Goal: Information Seeking & Learning: Learn about a topic

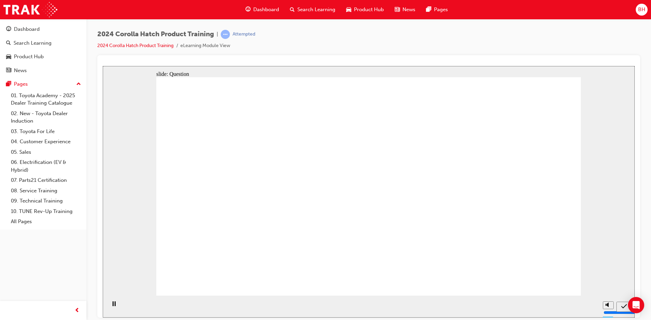
radio input "true"
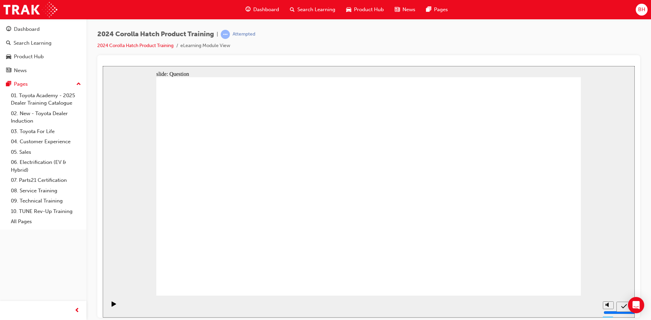
radio input "true"
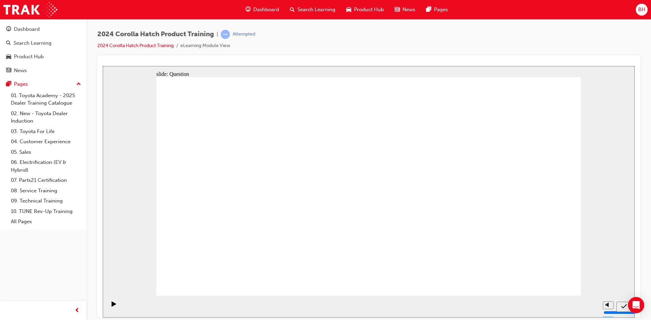
radio input "true"
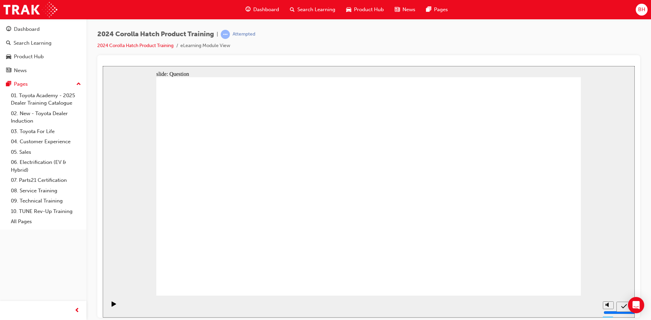
drag, startPoint x: 313, startPoint y: 186, endPoint x: 252, endPoint y: 241, distance: 82.1
drag, startPoint x: 241, startPoint y: 192, endPoint x: 291, endPoint y: 255, distance: 79.7
drag, startPoint x: 432, startPoint y: 180, endPoint x: 373, endPoint y: 243, distance: 86.4
drag, startPoint x: 514, startPoint y: 183, endPoint x: 512, endPoint y: 174, distance: 9.2
drag, startPoint x: 358, startPoint y: 177, endPoint x: 480, endPoint y: 217, distance: 128.0
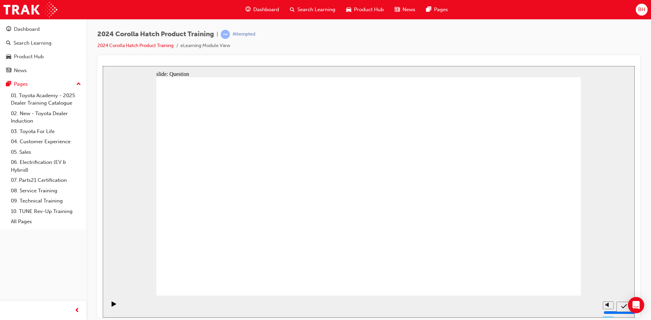
drag, startPoint x: 518, startPoint y: 170, endPoint x: 482, endPoint y: 268, distance: 104.2
drag, startPoint x: 482, startPoint y: 239, endPoint x: 506, endPoint y: 239, distance: 23.7
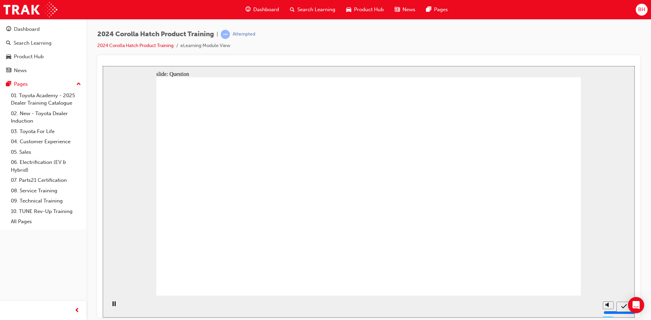
radio input "true"
drag, startPoint x: 359, startPoint y: 231, endPoint x: 380, endPoint y: 240, distance: 22.6
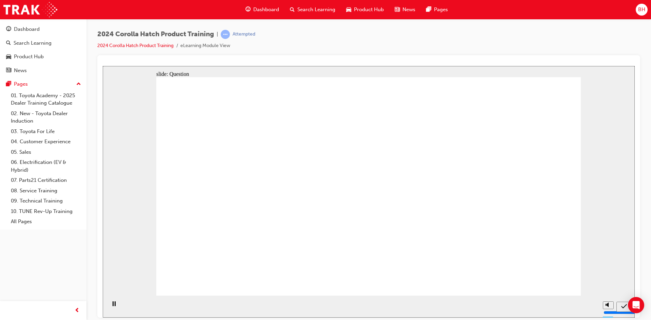
radio input "true"
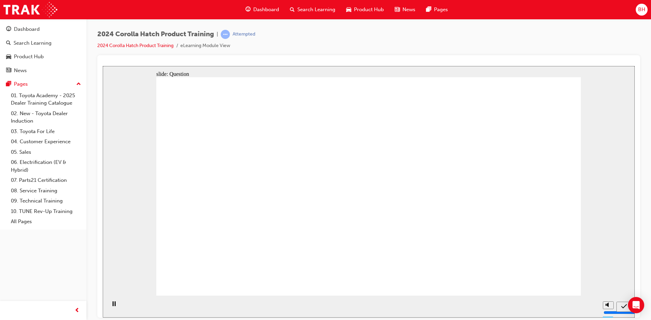
radio input "true"
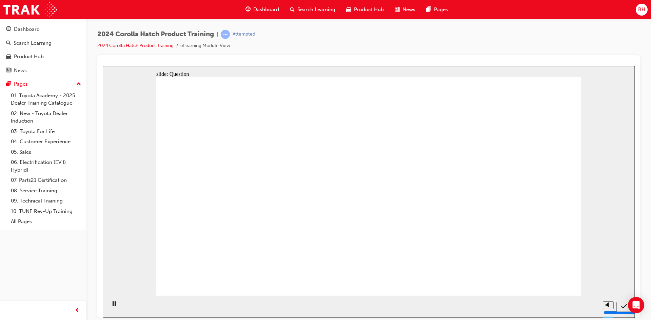
drag, startPoint x: 431, startPoint y: 181, endPoint x: 297, endPoint y: 219, distance: 139.2
drag, startPoint x: 292, startPoint y: 187, endPoint x: 230, endPoint y: 249, distance: 87.3
drag, startPoint x: 224, startPoint y: 172, endPoint x: 297, endPoint y: 239, distance: 98.9
drag, startPoint x: 359, startPoint y: 184, endPoint x: 428, endPoint y: 251, distance: 95.4
drag, startPoint x: 517, startPoint y: 195, endPoint x: 508, endPoint y: 234, distance: 40.1
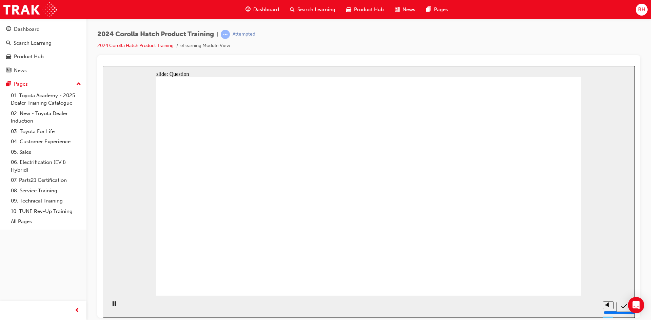
radio input "true"
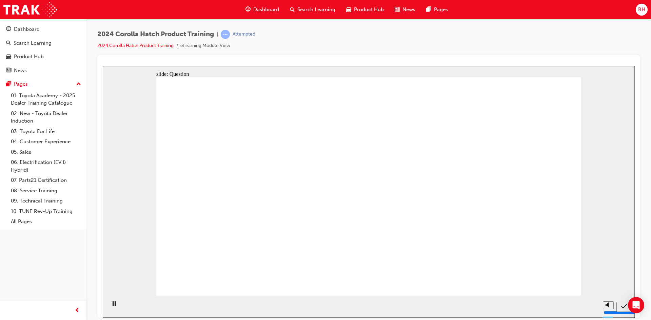
radio input "true"
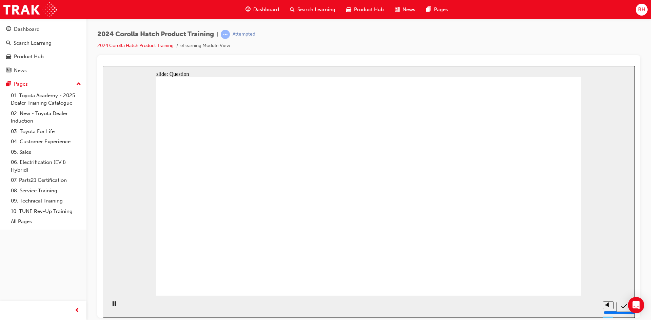
radio input "true"
drag, startPoint x: 512, startPoint y: 176, endPoint x: 513, endPoint y: 240, distance: 64.4
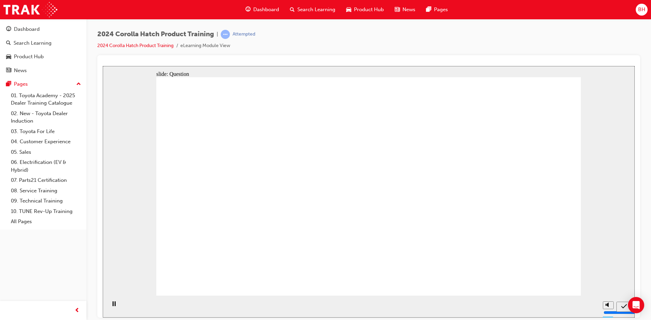
drag, startPoint x: 446, startPoint y: 189, endPoint x: 376, endPoint y: 242, distance: 88.4
drag, startPoint x: 286, startPoint y: 177, endPoint x: 229, endPoint y: 221, distance: 71.6
drag, startPoint x: 229, startPoint y: 176, endPoint x: 321, endPoint y: 264, distance: 127.6
drag, startPoint x: 343, startPoint y: 212, endPoint x: 401, endPoint y: 220, distance: 58.6
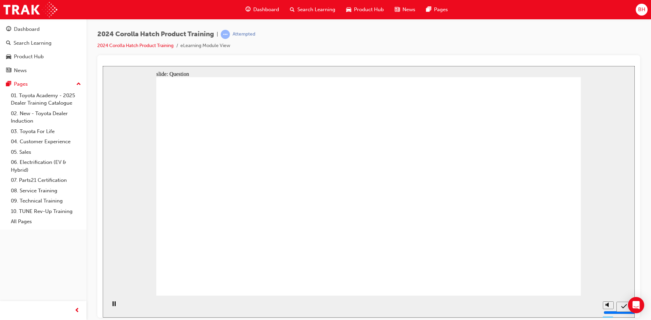
drag, startPoint x: 388, startPoint y: 195, endPoint x: 443, endPoint y: 250, distance: 77.0
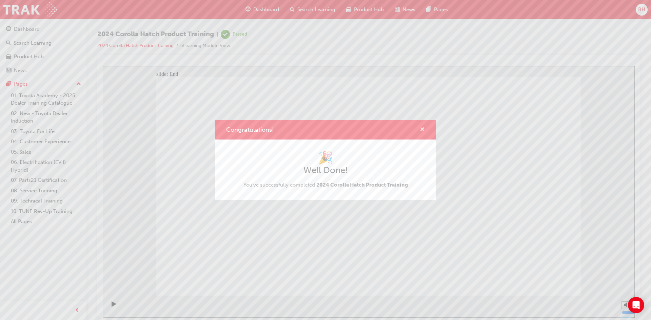
click at [422, 131] on span "cross-icon" at bounding box center [422, 130] width 5 height 6
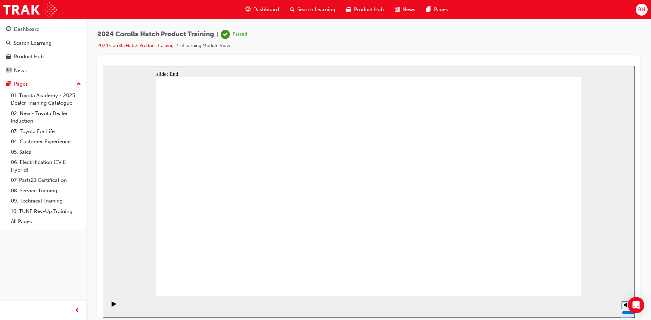
click at [272, 6] on span "Dashboard" at bounding box center [266, 10] width 26 height 8
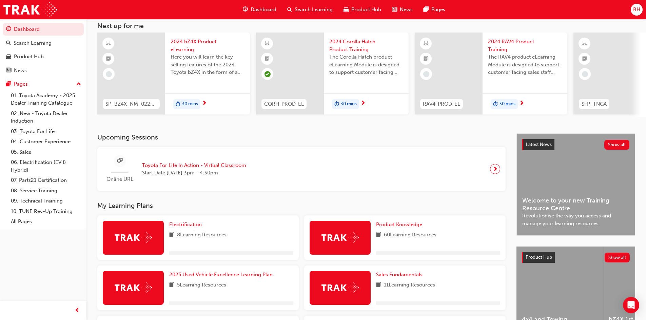
scroll to position [68, 0]
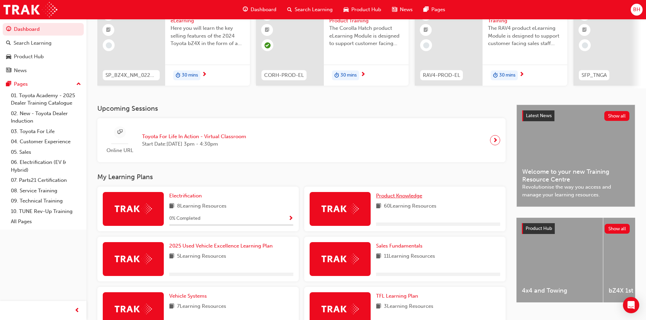
click at [396, 196] on span "Product Knowledge" at bounding box center [399, 196] width 46 height 6
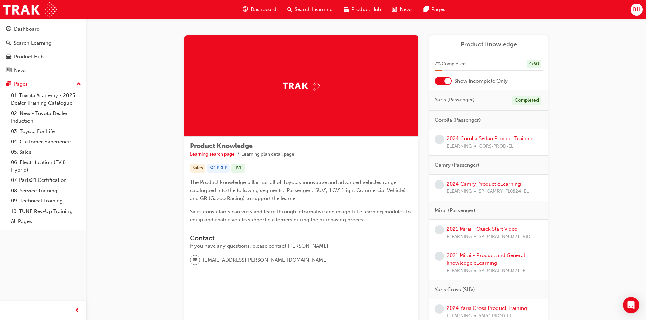
click at [472, 140] on link "2024 Corolla Sedan Product Training" at bounding box center [490, 139] width 87 height 6
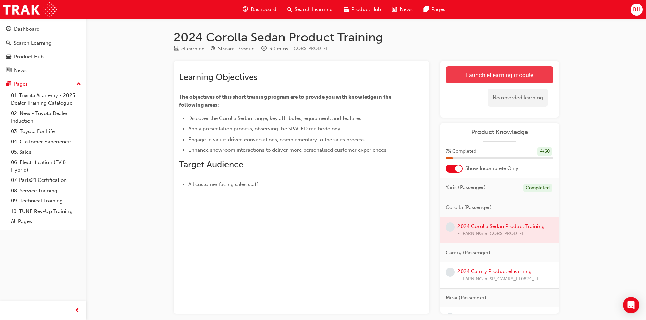
click at [511, 73] on link "Launch eLearning module" at bounding box center [500, 74] width 108 height 17
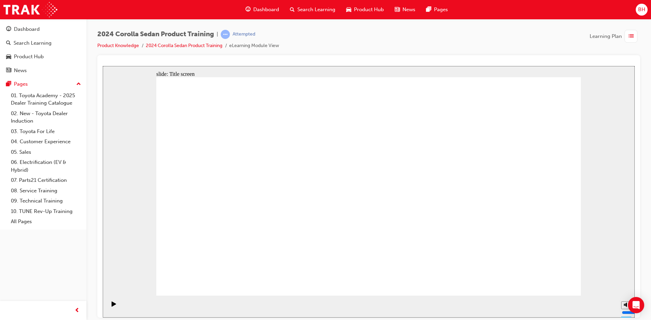
drag, startPoint x: 364, startPoint y: 271, endPoint x: 353, endPoint y: 313, distance: 43.1
drag, startPoint x: 438, startPoint y: 122, endPoint x: 441, endPoint y: 130, distance: 8.7
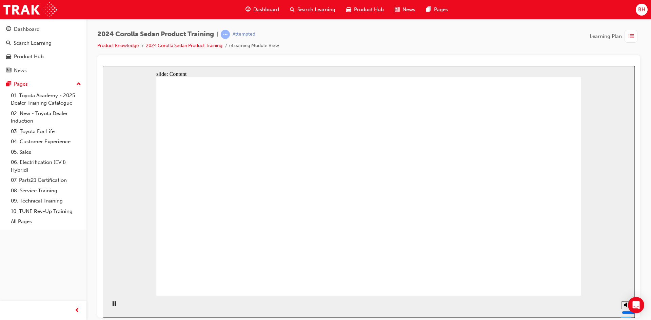
drag, startPoint x: 428, startPoint y: 162, endPoint x: 432, endPoint y: 178, distance: 16.0
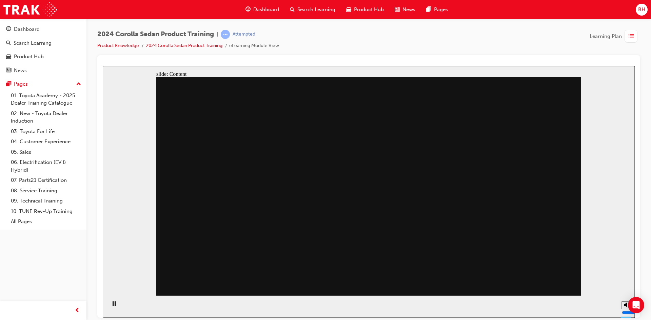
drag, startPoint x: 391, startPoint y: 212, endPoint x: 384, endPoint y: 214, distance: 7.3
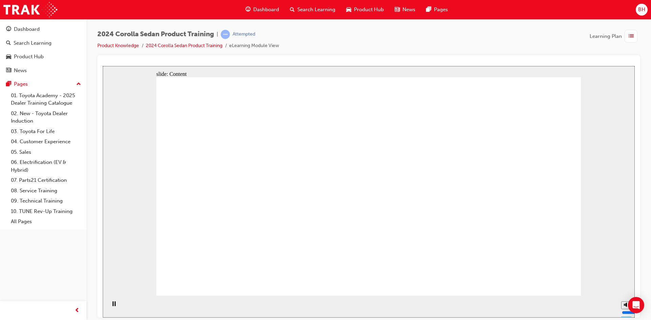
drag, startPoint x: 284, startPoint y: 204, endPoint x: 286, endPoint y: 192, distance: 12.0
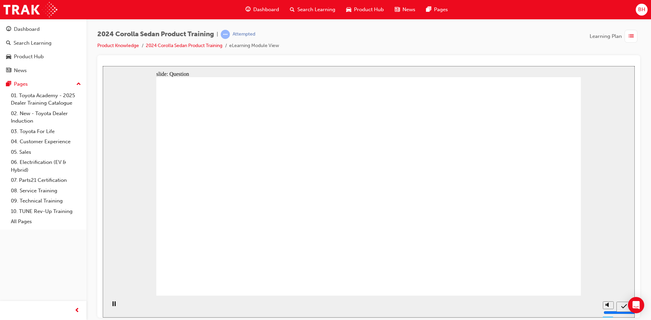
radio input "true"
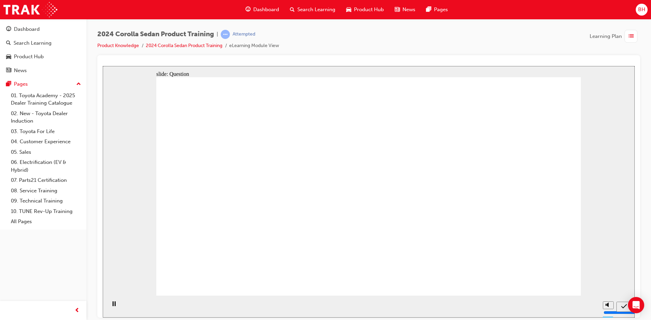
radio input "true"
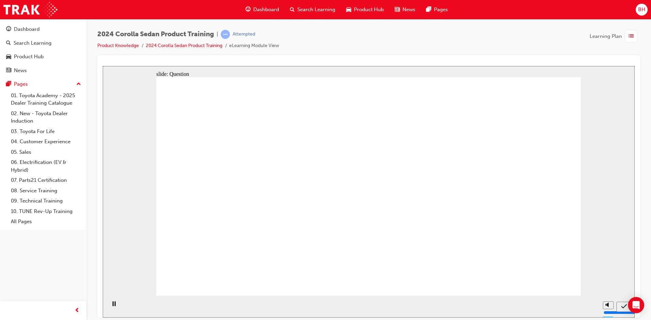
radio input "true"
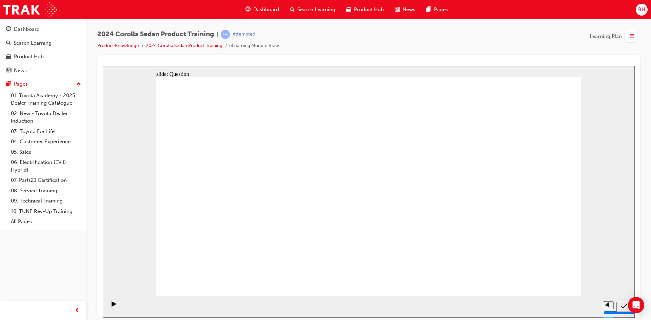
drag, startPoint x: 253, startPoint y: 237, endPoint x: 319, endPoint y: 230, distance: 66.5
drag, startPoint x: 383, startPoint y: 185, endPoint x: 240, endPoint y: 251, distance: 156.9
drag, startPoint x: 264, startPoint y: 188, endPoint x: 327, endPoint y: 251, distance: 89.4
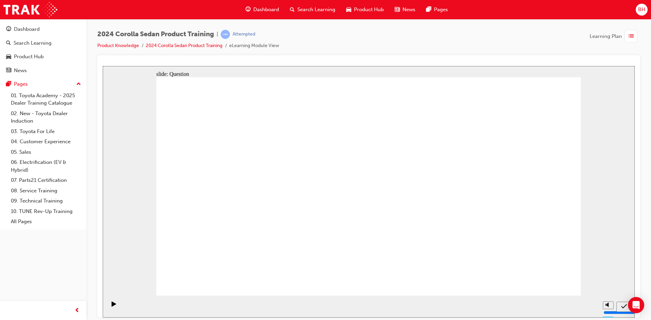
drag, startPoint x: 407, startPoint y: 233, endPoint x: 425, endPoint y: 253, distance: 26.9
drag, startPoint x: 488, startPoint y: 168, endPoint x: 487, endPoint y: 223, distance: 54.6
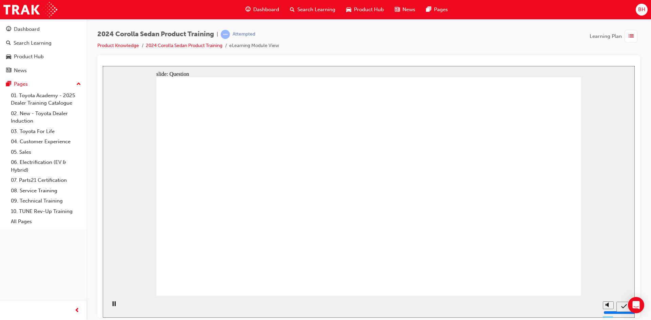
radio input "true"
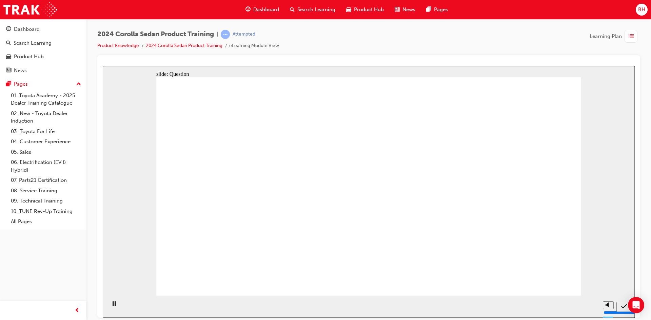
drag, startPoint x: 458, startPoint y: 163, endPoint x: 470, endPoint y: 187, distance: 27.3
radio input "true"
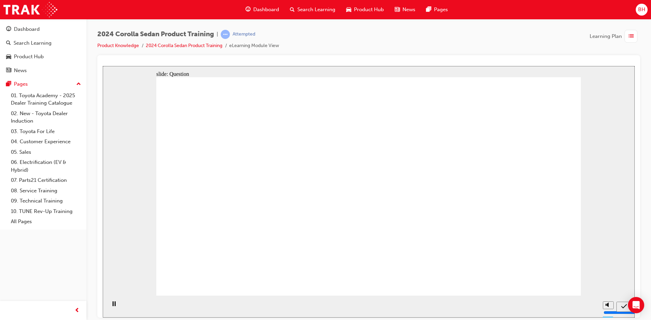
radio input "true"
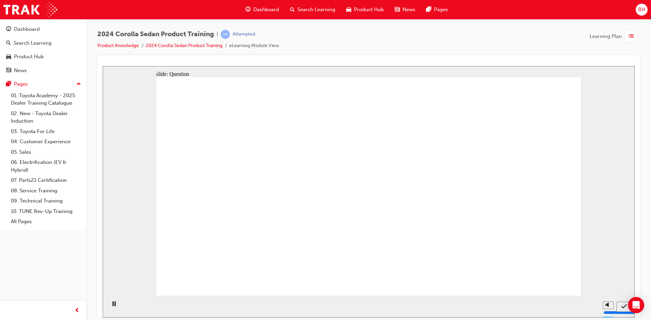
drag, startPoint x: 423, startPoint y: 215, endPoint x: 491, endPoint y: 243, distance: 74.6
radio input "true"
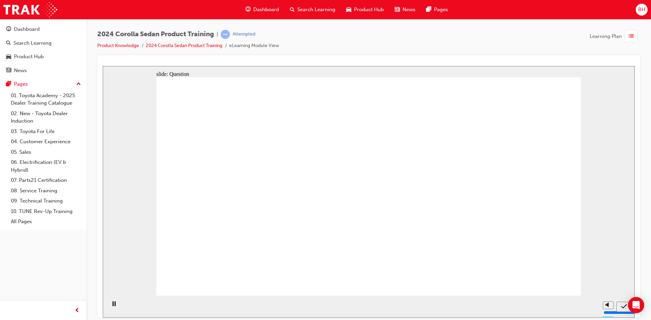
drag, startPoint x: 383, startPoint y: 177, endPoint x: 246, endPoint y: 233, distance: 147.7
drag, startPoint x: 338, startPoint y: 185, endPoint x: 408, endPoint y: 242, distance: 90.1
drag, startPoint x: 258, startPoint y: 184, endPoint x: 466, endPoint y: 250, distance: 217.6
drag, startPoint x: 475, startPoint y: 187, endPoint x: 357, endPoint y: 250, distance: 133.8
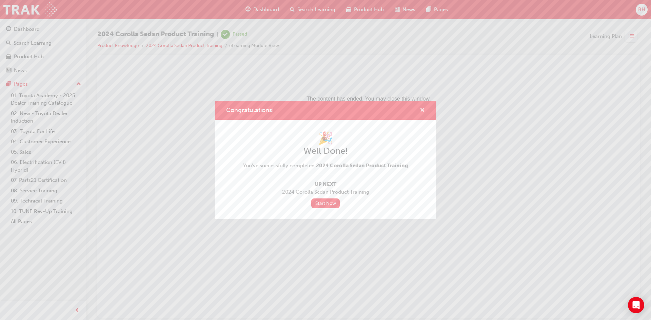
click at [423, 109] on span "cross-icon" at bounding box center [422, 111] width 5 height 6
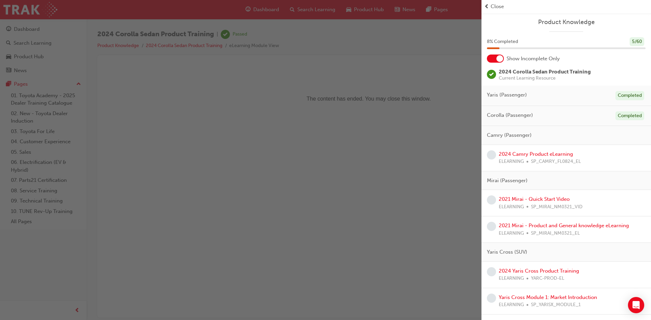
click at [495, 59] on div at bounding box center [495, 59] width 17 height 8
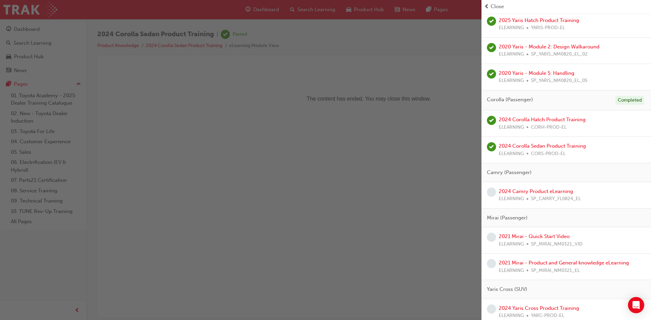
scroll to position [102, 0]
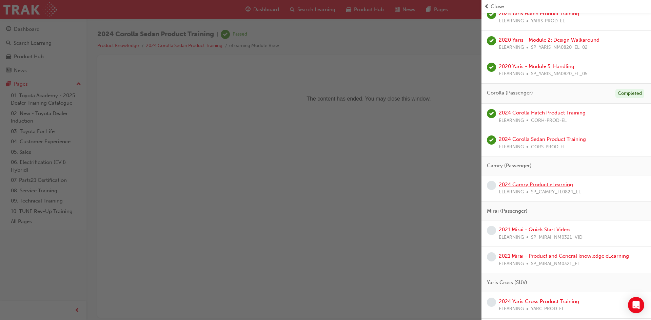
click at [532, 184] on link "2024 Camry Product eLearning" at bounding box center [536, 185] width 74 height 6
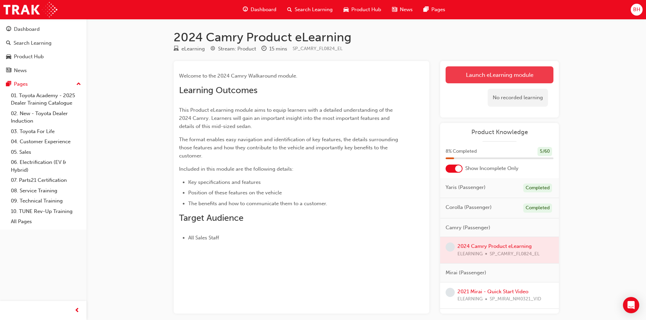
click at [471, 75] on link "Launch eLearning module" at bounding box center [500, 74] width 108 height 17
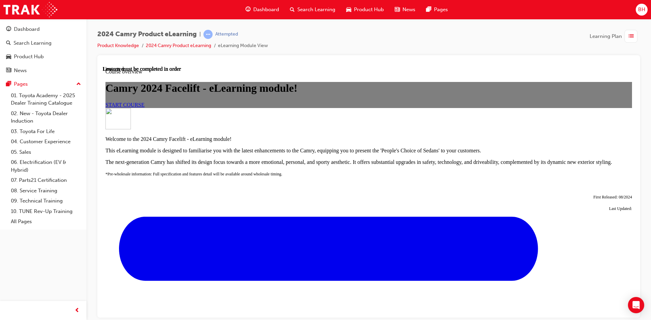
scroll to position [34, 0]
click at [144, 107] on span "START COURSE" at bounding box center [124, 105] width 39 height 6
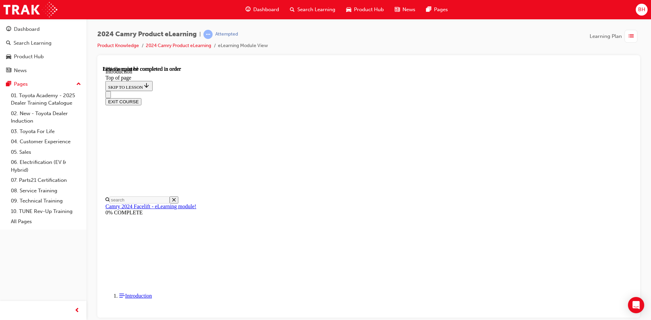
scroll to position [170, 0]
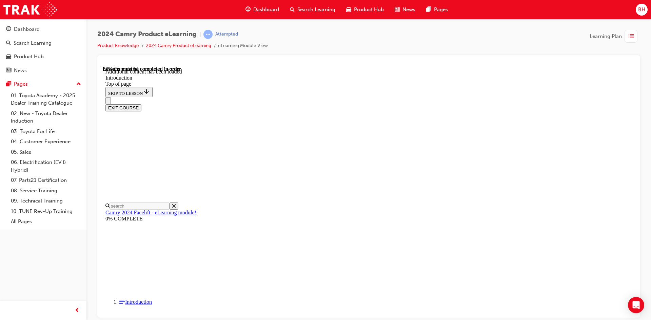
scroll to position [830, 0]
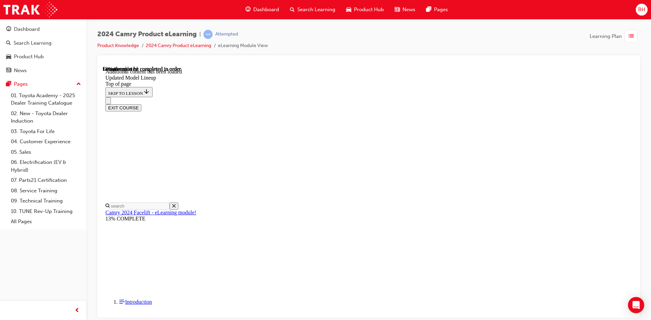
scroll to position [526, 0]
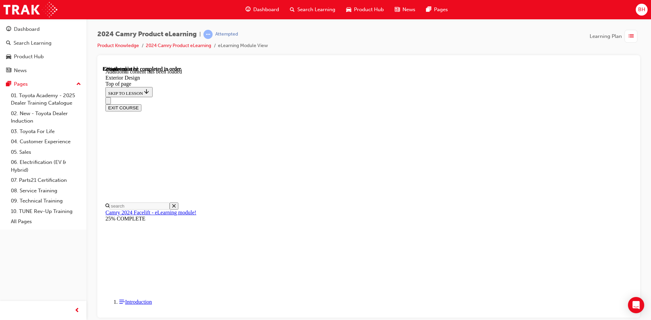
click at [357, 97] on div "EXIT COURSE" at bounding box center [366, 104] width 522 height 14
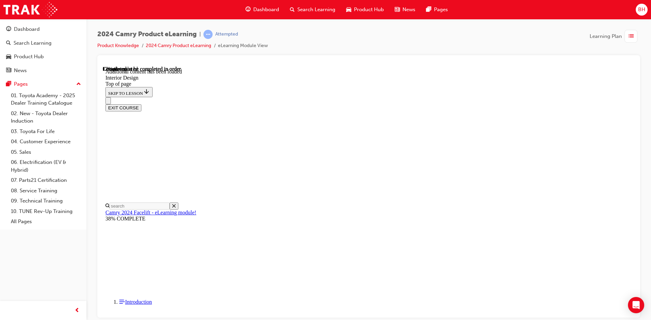
click at [355, 97] on div "EXIT COURSE" at bounding box center [366, 104] width 522 height 14
click at [349, 97] on div "EXIT COURSE" at bounding box center [366, 104] width 522 height 14
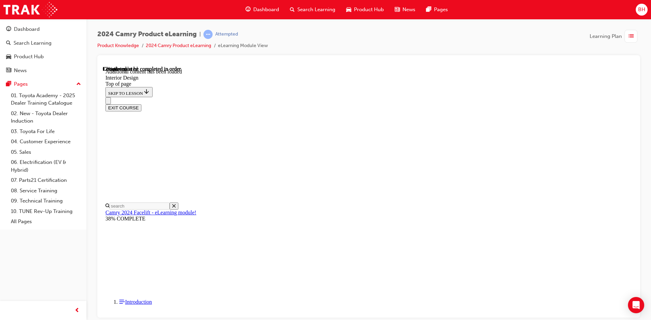
click at [355, 97] on div "EXIT COURSE" at bounding box center [366, 104] width 522 height 14
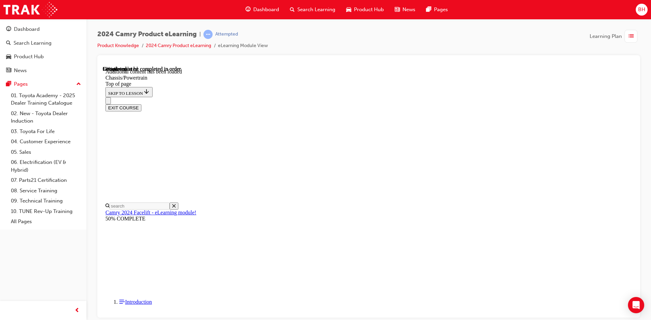
scroll to position [165, 0]
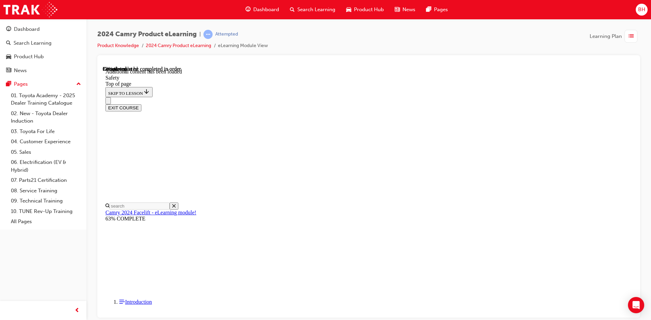
scroll to position [465, 0]
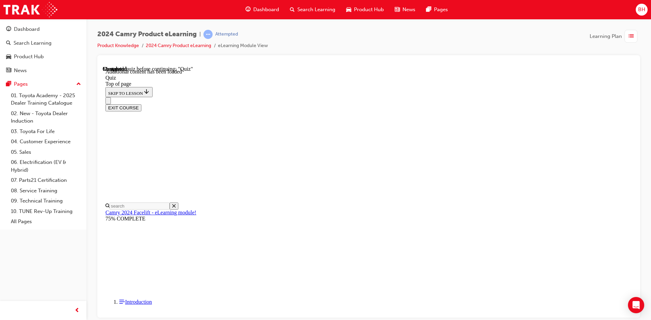
scroll to position [55, 0]
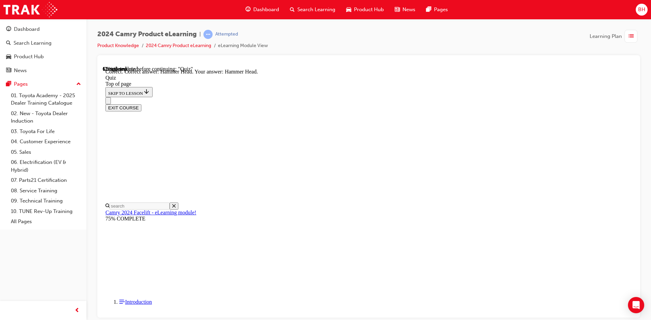
scroll to position [21, 0]
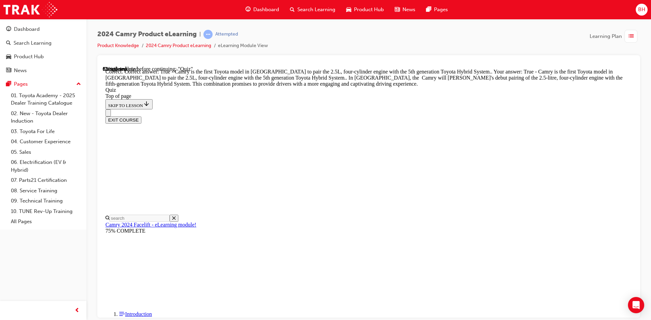
scroll to position [142, 0]
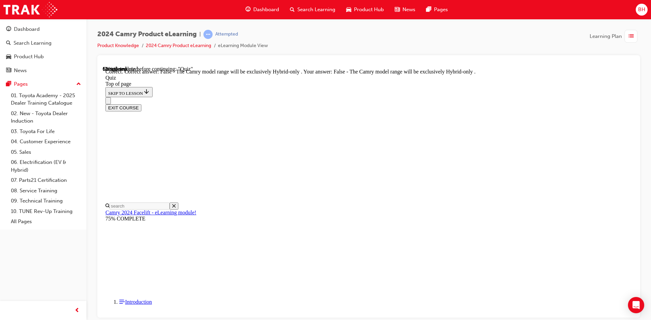
scroll to position [78, 0]
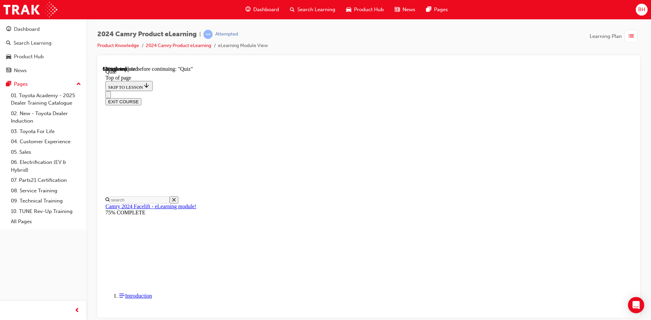
scroll to position [156, 0]
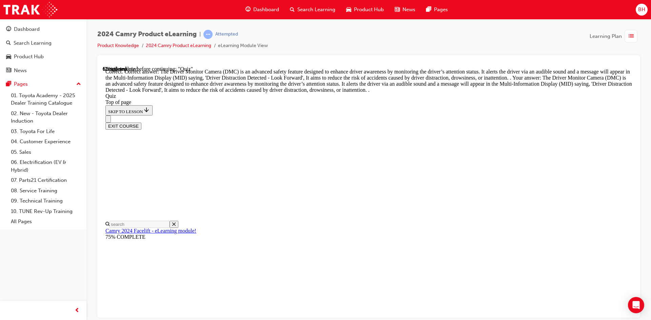
scroll to position [211, 0]
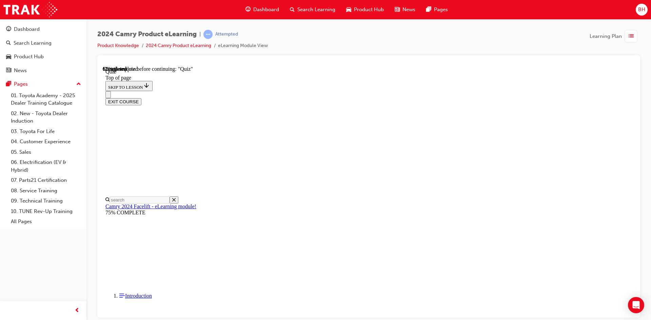
scroll to position [89, 0]
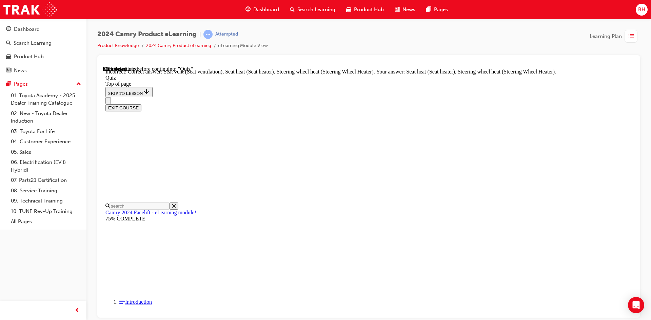
scroll to position [137, 0]
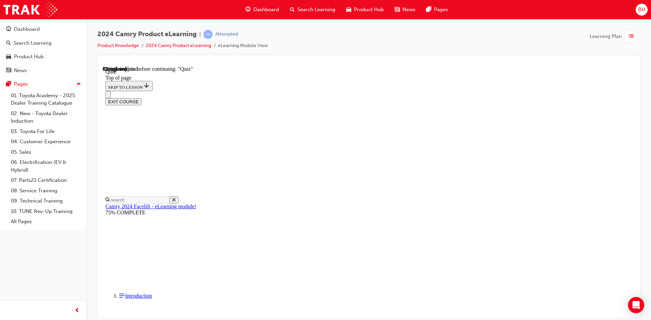
scroll to position [89, 0]
drag, startPoint x: 419, startPoint y: 175, endPoint x: 417, endPoint y: 179, distance: 4.1
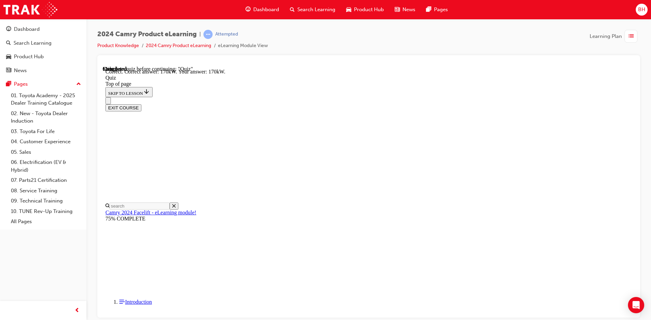
scroll to position [137, 0]
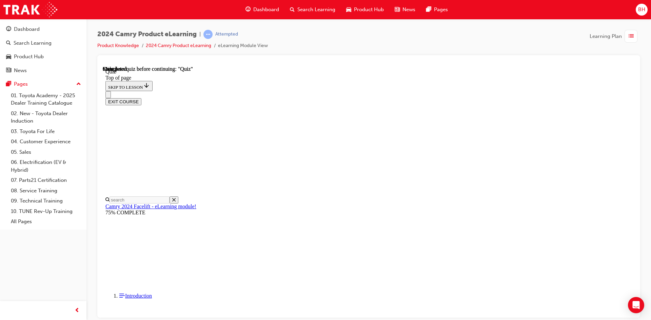
scroll to position [116, 0]
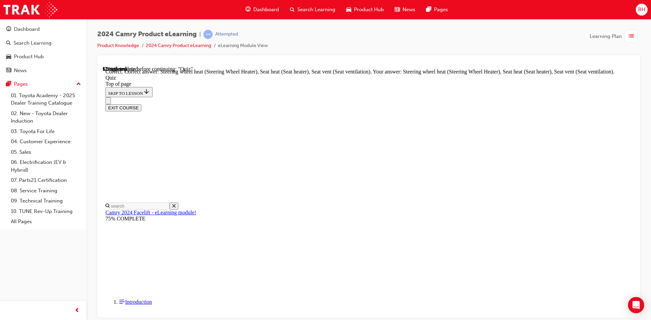
scroll to position [137, 0]
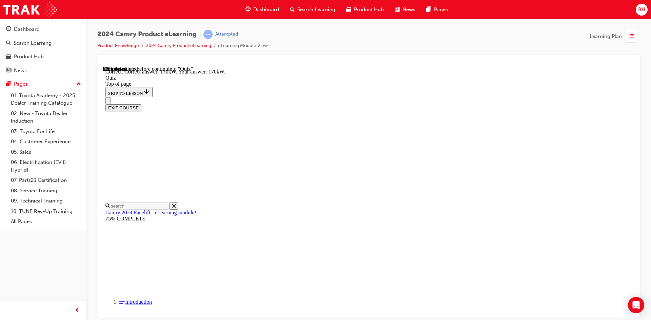
scroll to position [137, 0]
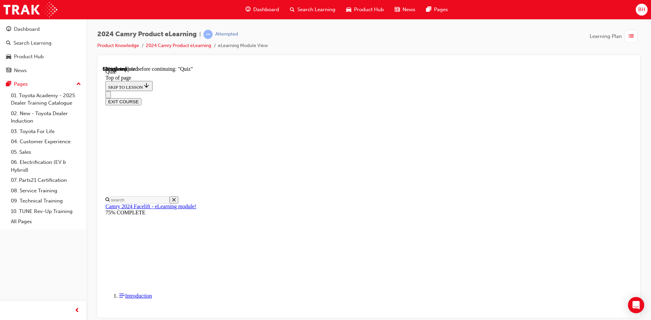
scroll to position [21, 0]
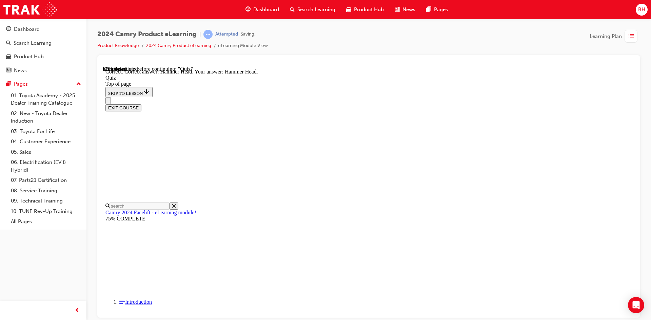
scroll to position [125, 0]
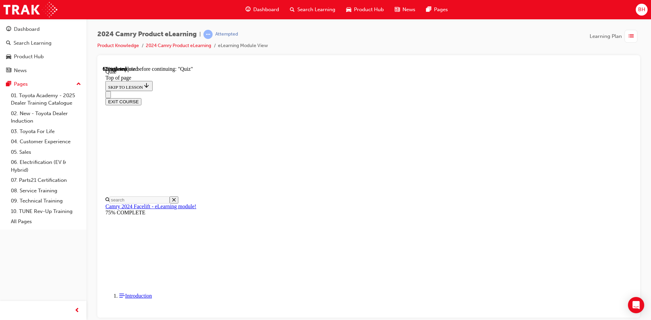
scroll to position [105, 0]
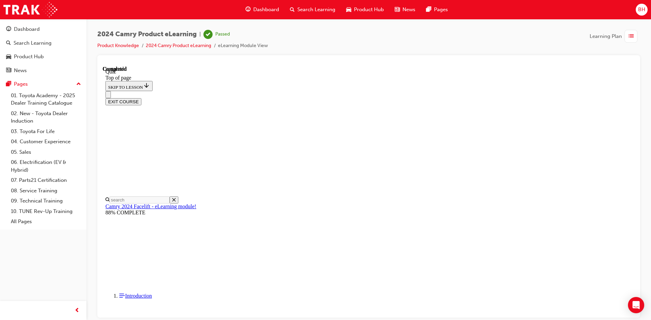
scroll to position [116, 0]
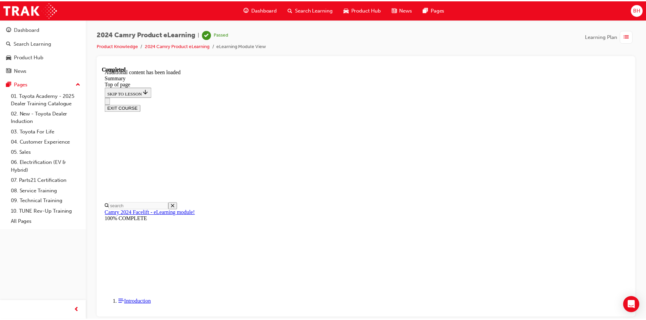
scroll to position [750, 0]
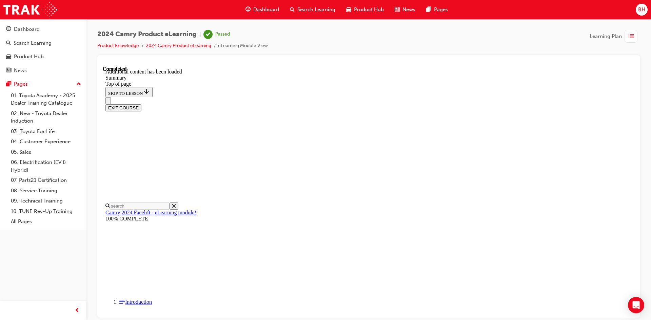
click at [261, 9] on span "Dashboard" at bounding box center [266, 10] width 26 height 8
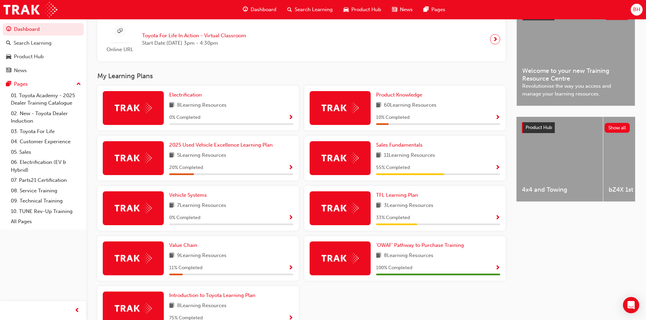
scroll to position [170, 0]
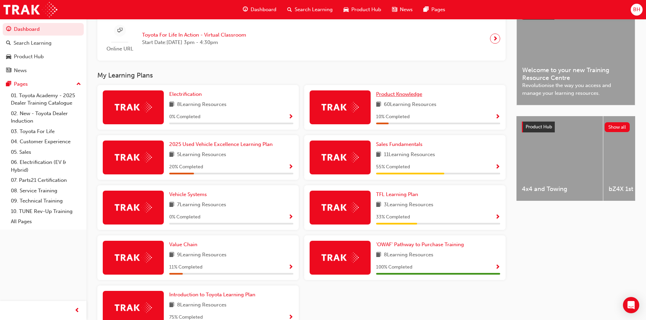
click at [400, 97] on span "Product Knowledge" at bounding box center [399, 94] width 46 height 6
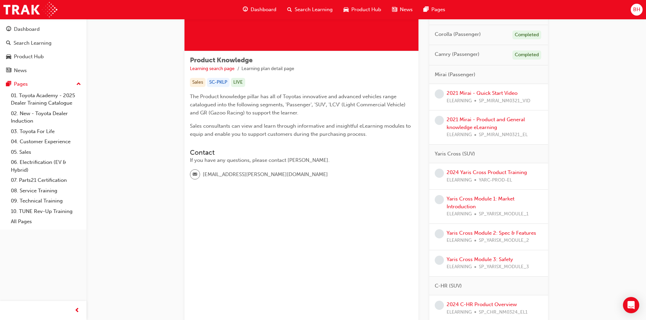
scroll to position [102, 0]
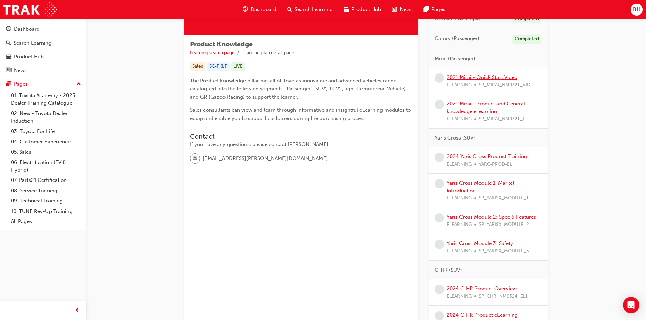
click at [486, 78] on link "2021 Mirai - Quick Start Video" at bounding box center [482, 77] width 71 height 6
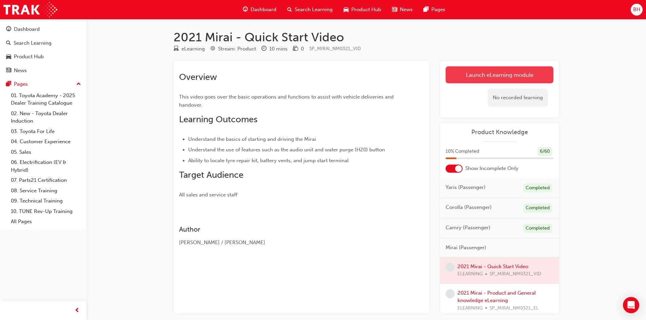
click at [482, 72] on link "Launch eLearning module" at bounding box center [500, 74] width 108 height 17
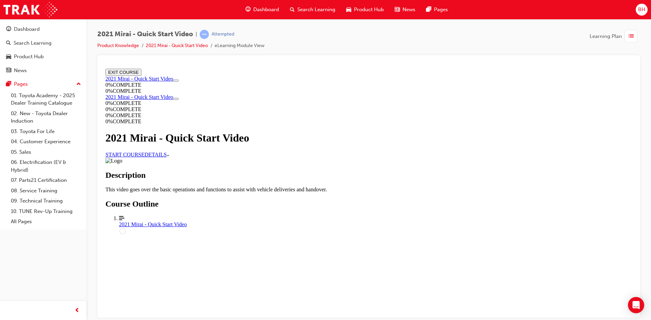
click at [144, 157] on link "START COURSE" at bounding box center [124, 155] width 39 height 6
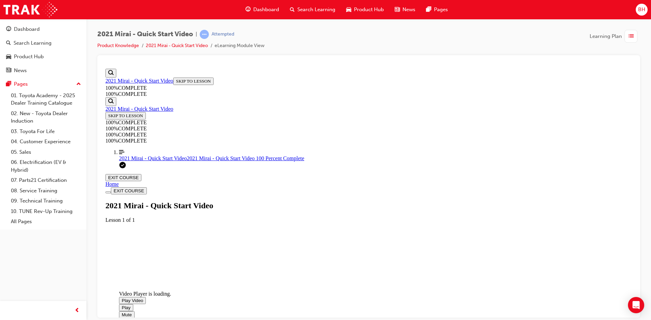
scroll to position [125, 0]
click at [122, 298] on span "Video player. You can use the space bar to toggle playback and arrow keys to sc…" at bounding box center [122, 300] width 0 height 5
click at [141, 174] on button "EXIT COURSE" at bounding box center [123, 177] width 36 height 7
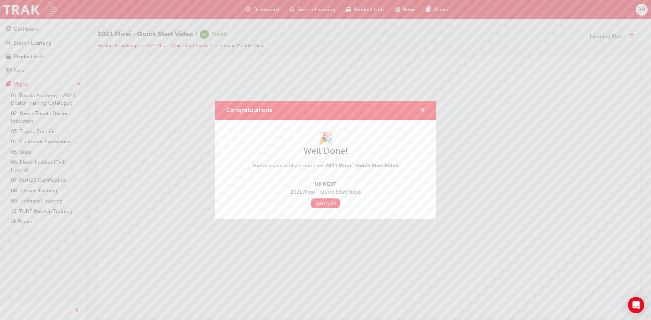
click at [421, 110] on span "cross-icon" at bounding box center [422, 111] width 5 height 6
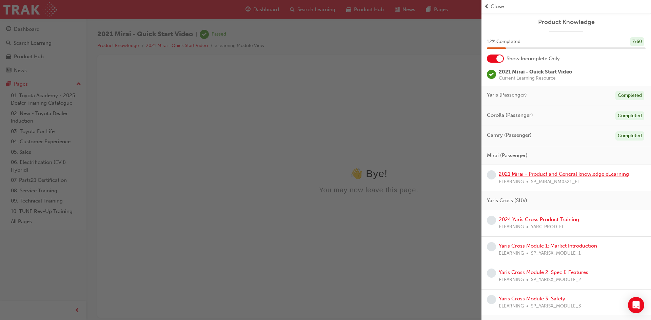
click at [546, 176] on link "2021 Mirai - Product and General knowledge eLearning" at bounding box center [564, 174] width 130 height 6
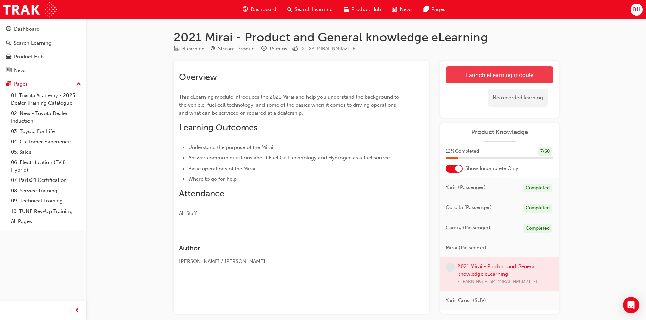
click at [494, 74] on link "Launch eLearning module" at bounding box center [500, 74] width 108 height 17
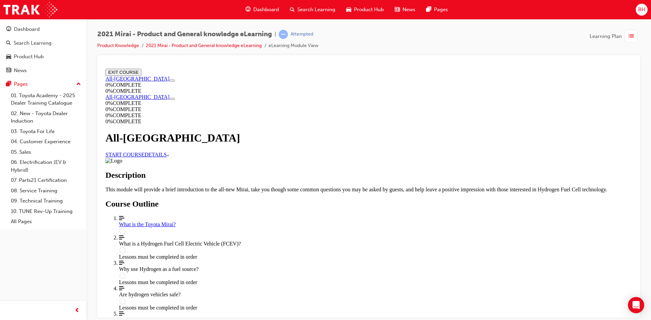
scroll to position [68, 0]
click at [144, 152] on link "START COURSE" at bounding box center [124, 155] width 39 height 6
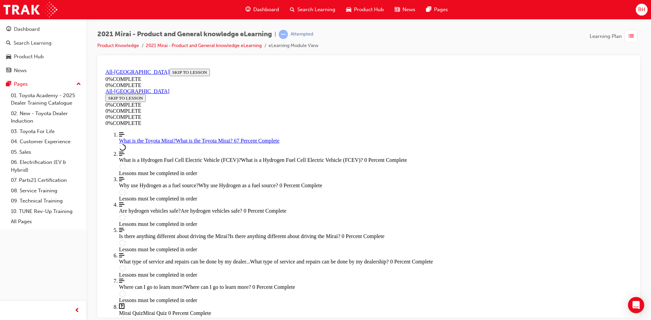
scroll to position [923, 0]
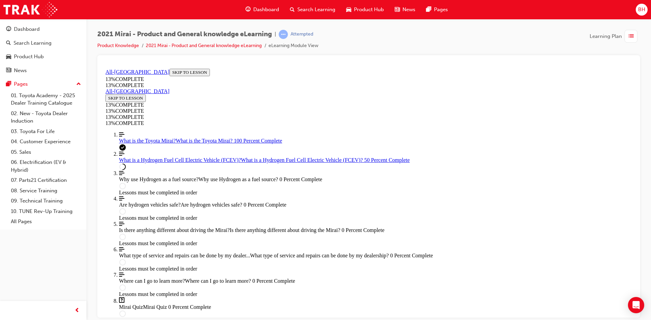
scroll to position [973, 0]
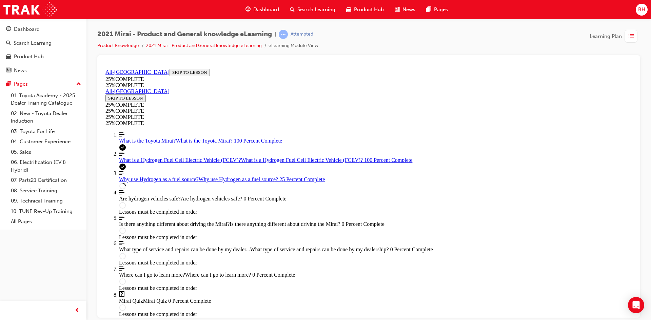
scroll to position [329, 0]
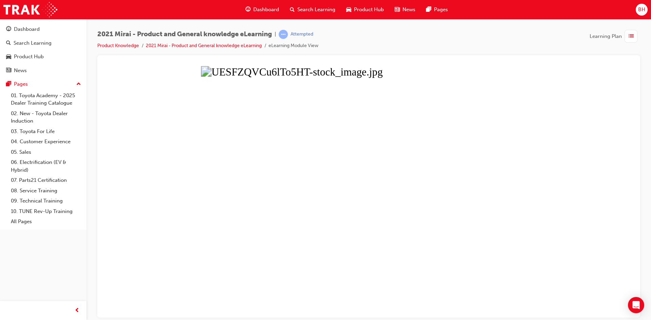
click at [404, 216] on button "Unzoom image" at bounding box center [369, 192] width 532 height 252
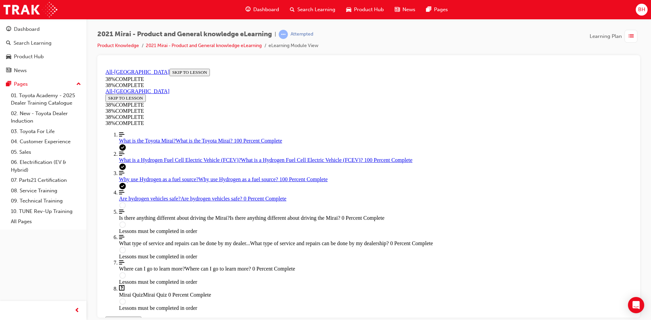
scroll to position [125, 0]
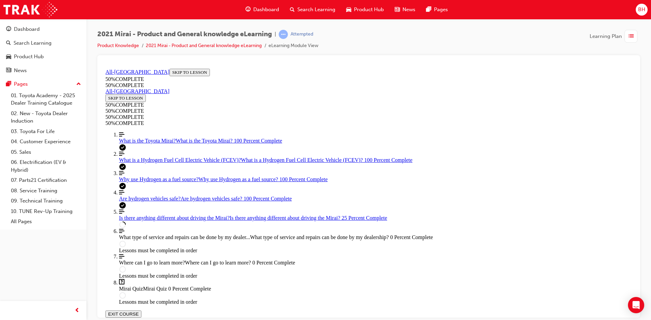
scroll to position [193, 0]
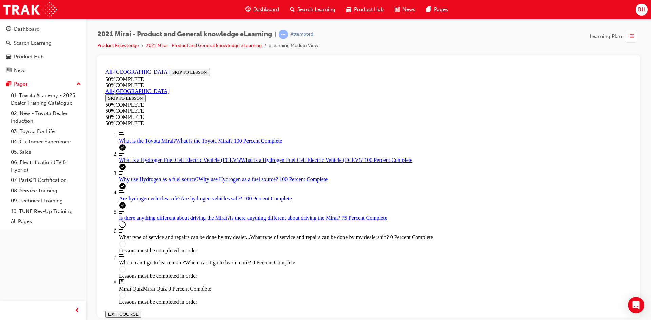
scroll to position [1047, 0]
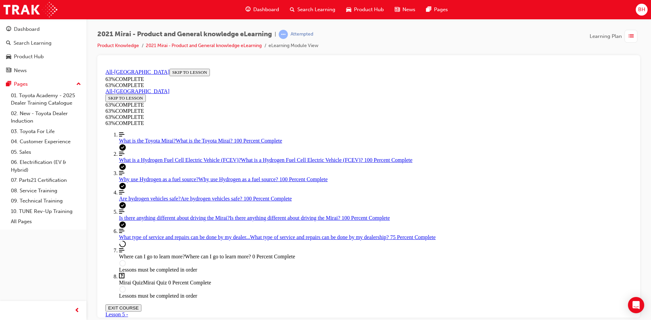
scroll to position [399, 0]
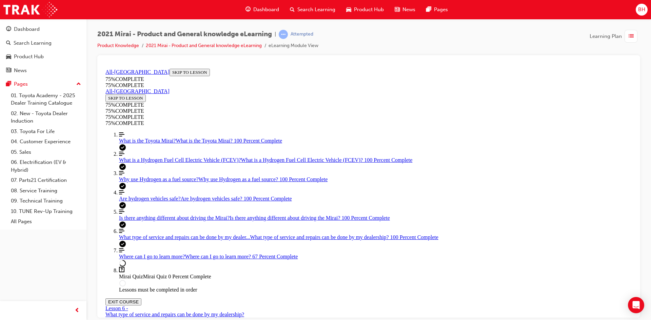
scroll to position [134, 0]
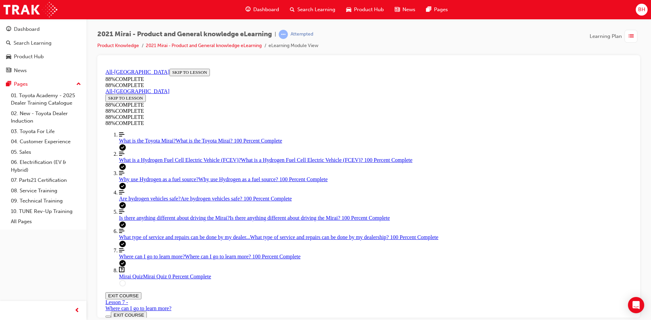
scroll to position [23, 0]
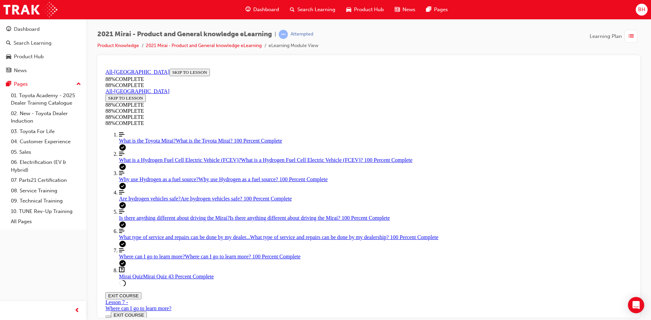
drag, startPoint x: 384, startPoint y: 212, endPoint x: 506, endPoint y: 287, distance: 143.0
drag, startPoint x: 379, startPoint y: 242, endPoint x: 401, endPoint y: 244, distance: 21.4
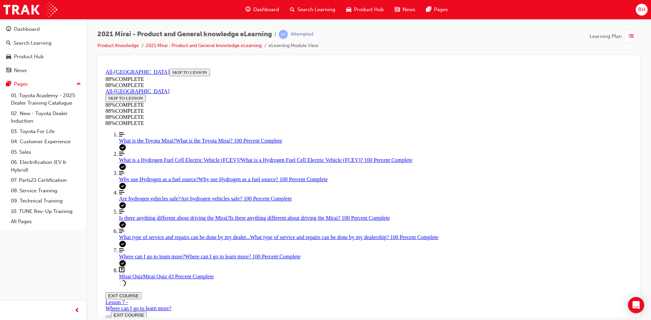
drag, startPoint x: 359, startPoint y: 207, endPoint x: 387, endPoint y: 207, distance: 27.5
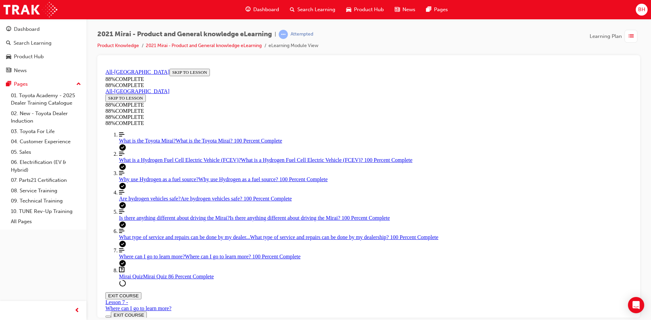
click at [141, 292] on button "EXIT COURSE" at bounding box center [123, 295] width 36 height 7
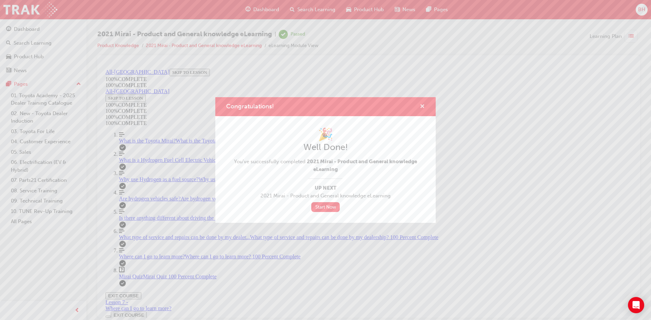
click at [425, 104] on span "cross-icon" at bounding box center [422, 107] width 5 height 6
